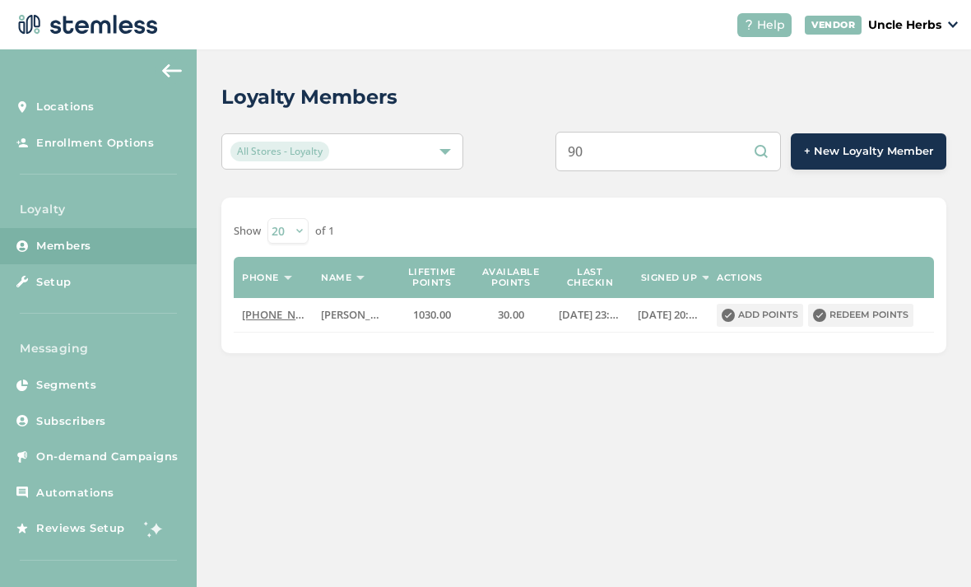
type input "9"
click at [689, 142] on input "text" at bounding box center [667, 151] width 225 height 39
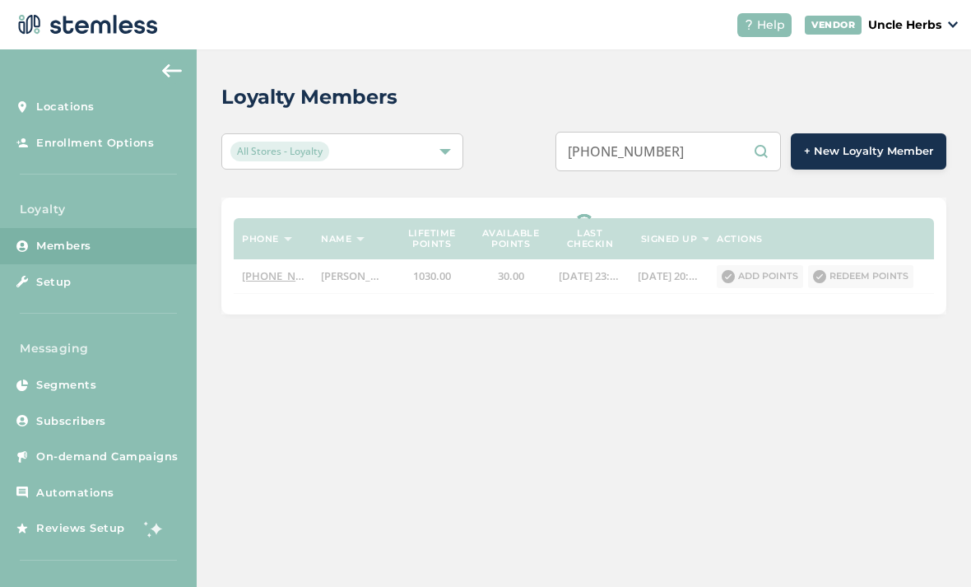
click at [680, 161] on input "[PHONE_NUMBER]" at bounding box center [667, 151] width 225 height 39
click at [680, 155] on input "[PHONE_NUMBER]" at bounding box center [667, 151] width 225 height 39
click at [651, 151] on input "[PHONE_NUMBER]" at bounding box center [667, 151] width 225 height 39
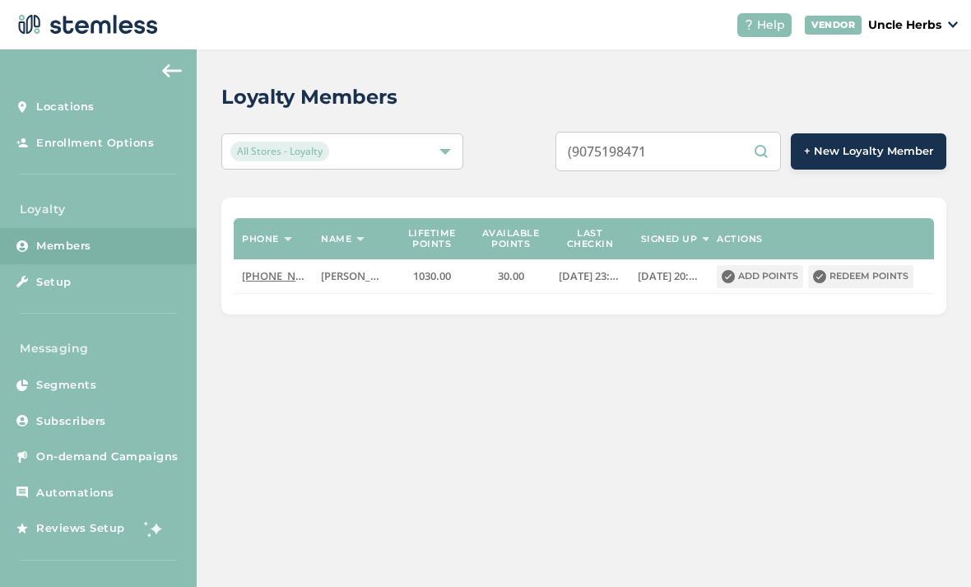
click at [611, 140] on input "(9075198471" at bounding box center [667, 151] width 225 height 39
click at [616, 152] on input "(9075198471" at bounding box center [667, 151] width 225 height 39
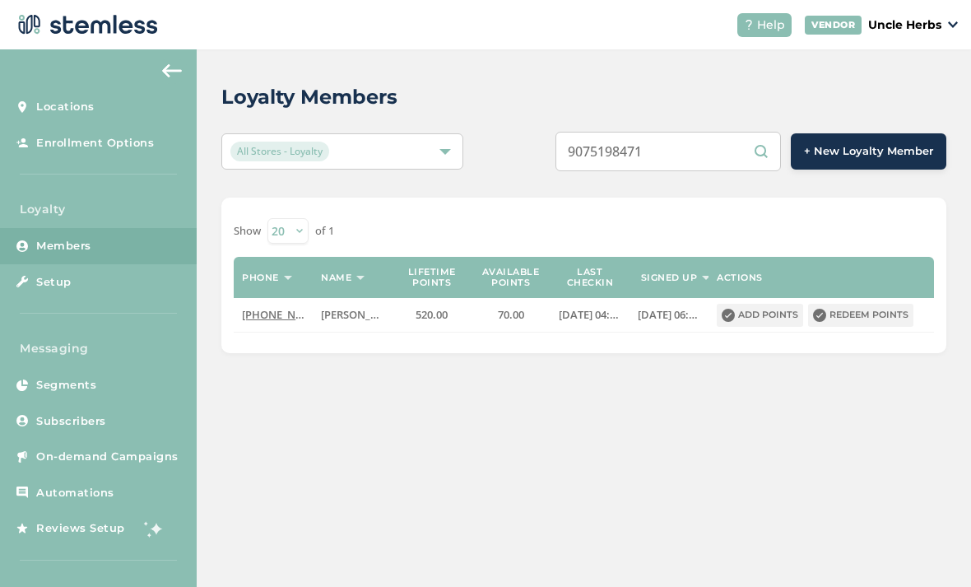
click at [706, 161] on input "9075198471" at bounding box center [667, 151] width 225 height 39
click at [719, 156] on input "9072904152" at bounding box center [667, 151] width 225 height 39
type input "9"
click at [685, 151] on input "text" at bounding box center [667, 151] width 225 height 39
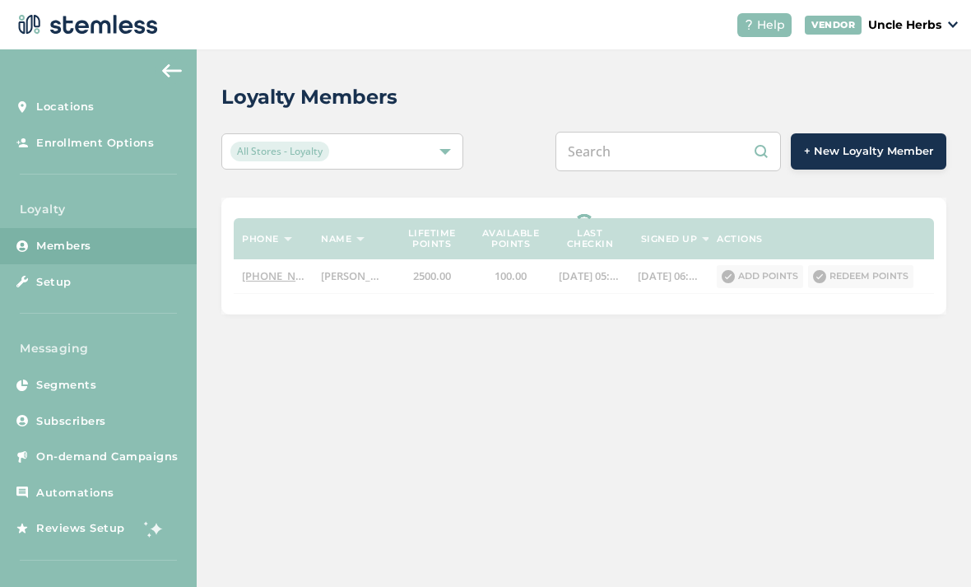
paste input "[PHONE_NUMBER]"
click at [680, 147] on input "[PHONE_NUMBER]" at bounding box center [667, 151] width 225 height 39
click at [651, 151] on input "[PHONE_NUMBER]" at bounding box center [667, 151] width 225 height 39
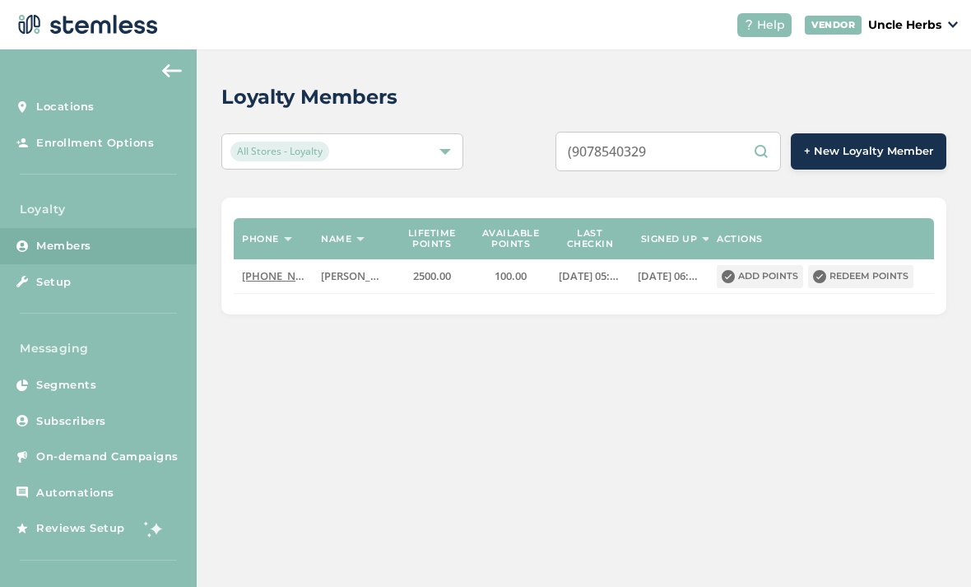
click at [615, 149] on input "(9078540329" at bounding box center [667, 151] width 225 height 39
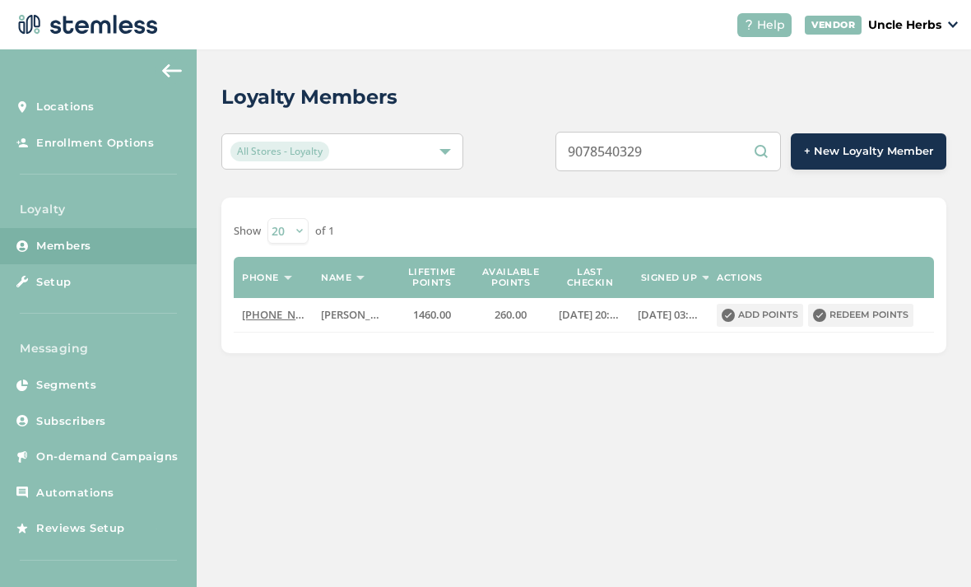
type input "9078540329"
click at [897, 307] on button "Redeem points" at bounding box center [860, 315] width 105 height 23
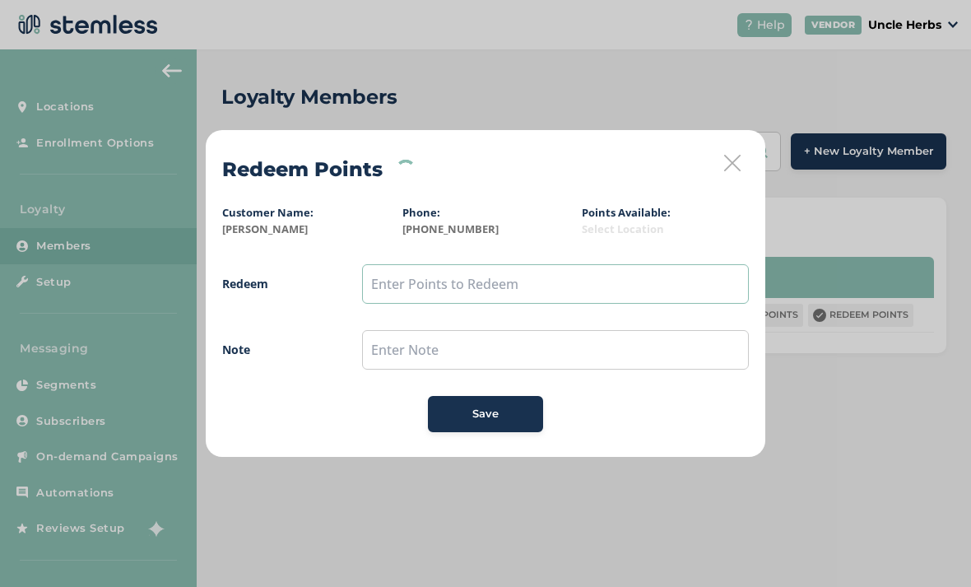
click at [411, 283] on input "text" at bounding box center [555, 283] width 387 height 39
type input "250"
click at [515, 407] on div "Save" at bounding box center [485, 414] width 89 height 16
